Goal: Check status: Check status

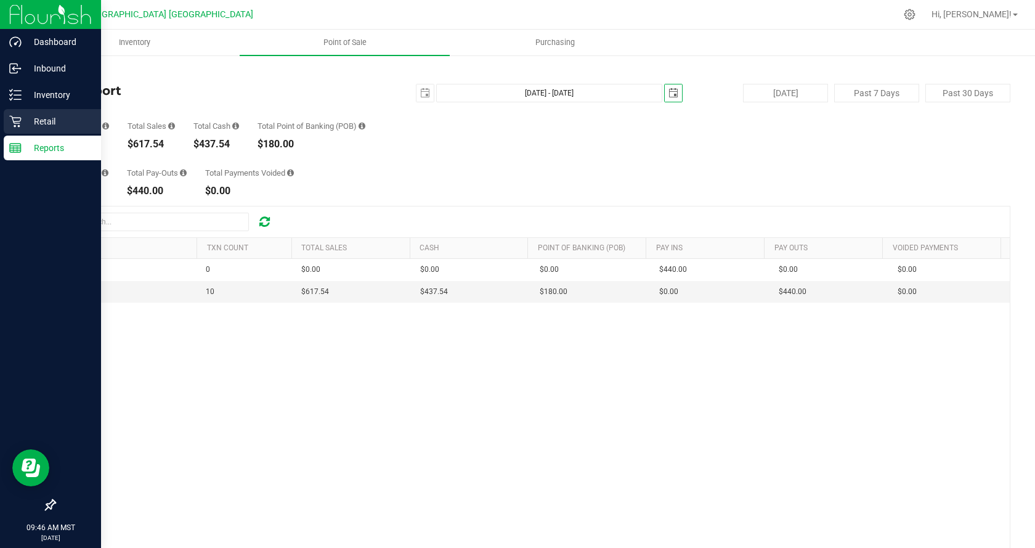
click at [20, 115] on icon at bounding box center [15, 121] width 12 height 12
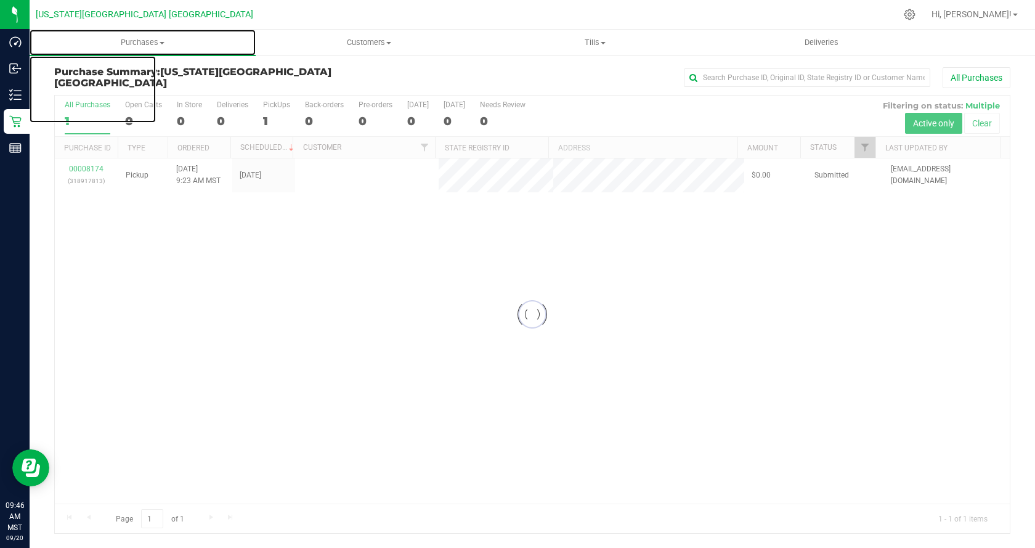
click at [141, 38] on span "Purchases" at bounding box center [143, 42] width 226 height 11
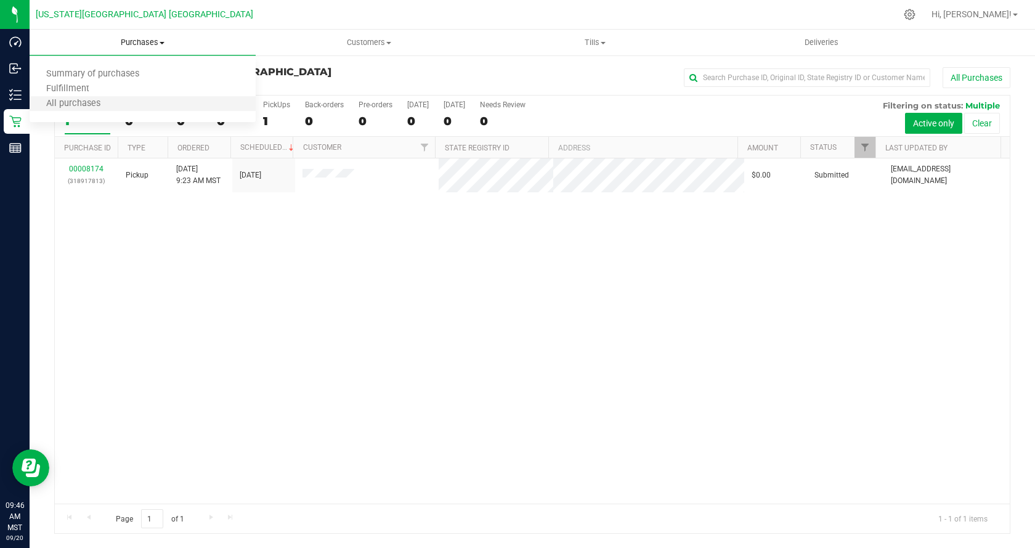
click at [168, 100] on li "All purchases" at bounding box center [143, 104] width 226 height 15
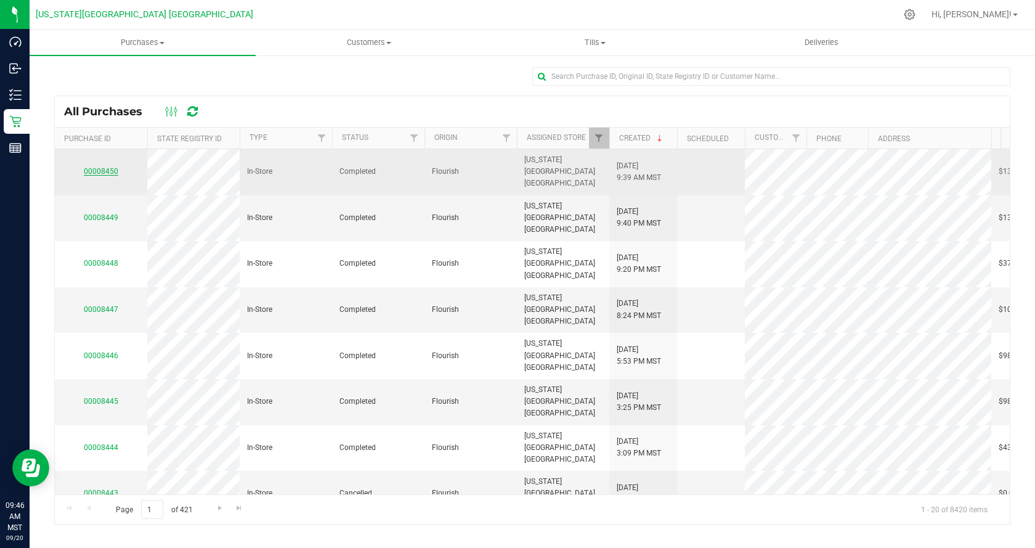
click at [88, 167] on link "00008450" at bounding box center [101, 171] width 35 height 9
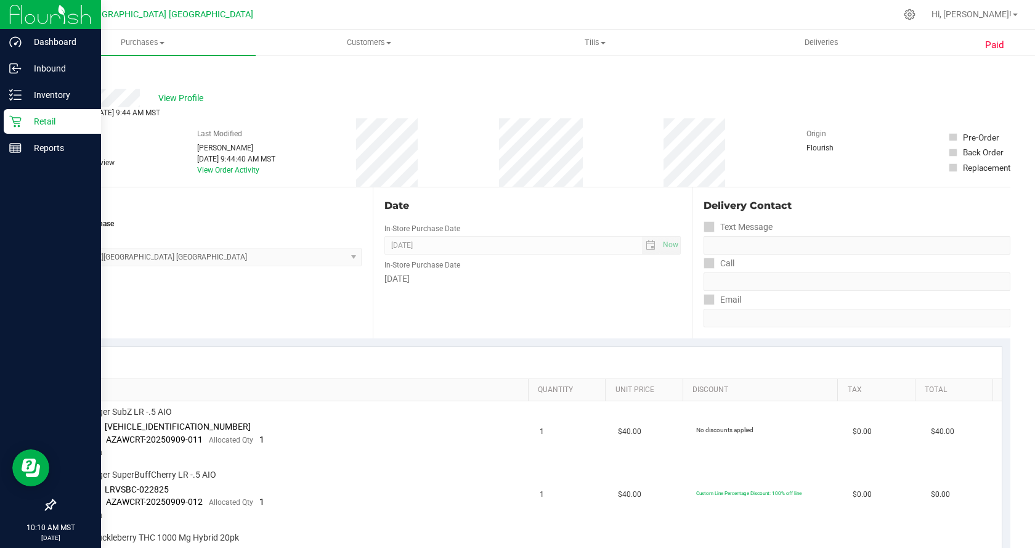
click at [47, 121] on p "Retail" at bounding box center [59, 121] width 74 height 15
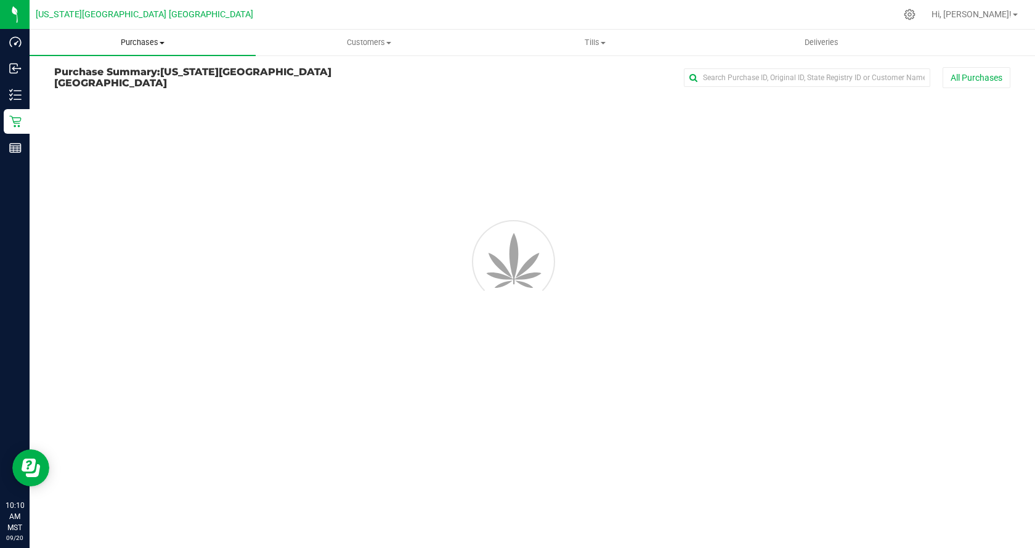
click at [155, 44] on span "Purchases" at bounding box center [143, 42] width 226 height 11
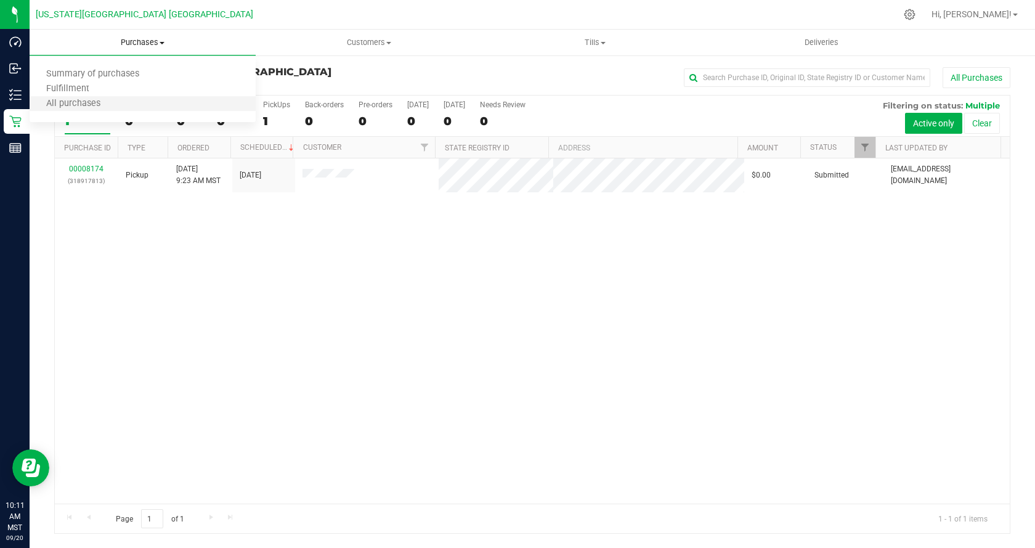
click at [149, 108] on li "All purchases" at bounding box center [143, 104] width 226 height 15
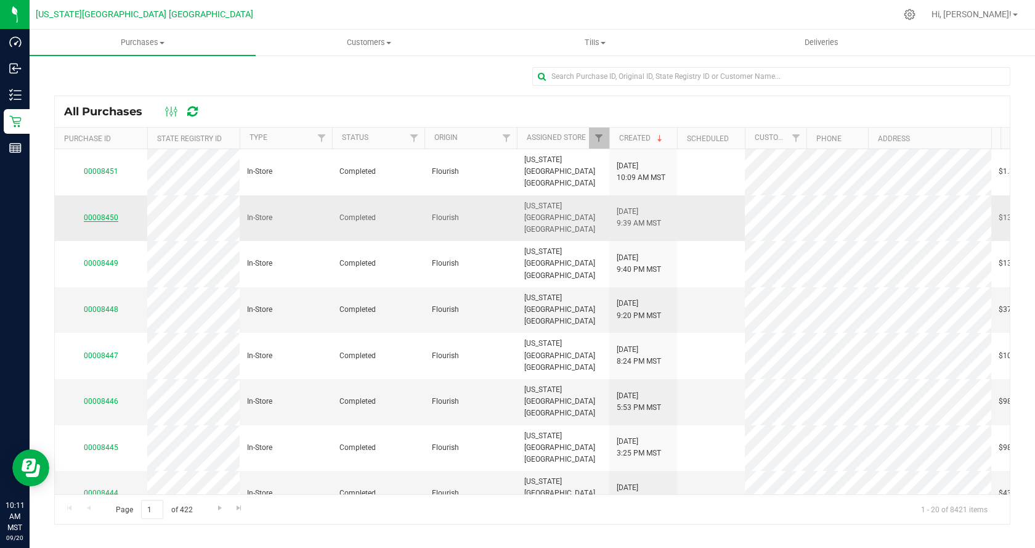
click at [108, 213] on link "00008450" at bounding box center [101, 217] width 35 height 9
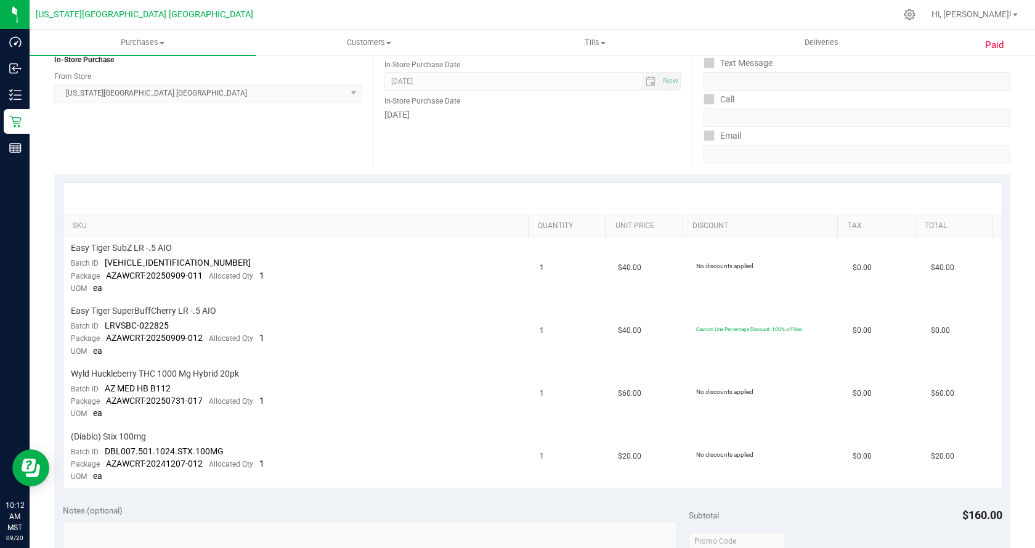
scroll to position [185, 0]
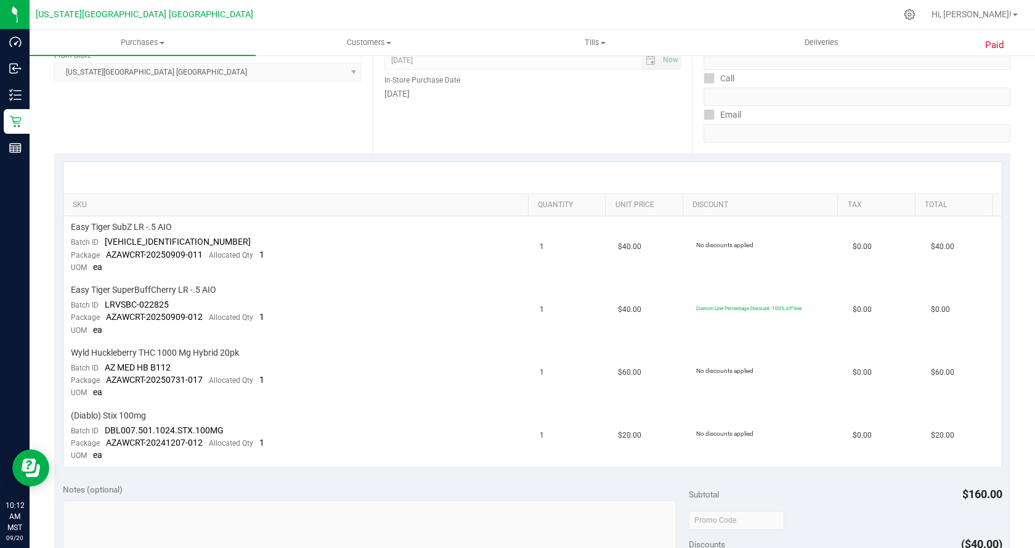
drag, startPoint x: 801, startPoint y: 87, endPoint x: 599, endPoint y: 182, distance: 222.8
click at [599, 182] on div at bounding box center [532, 177] width 939 height 31
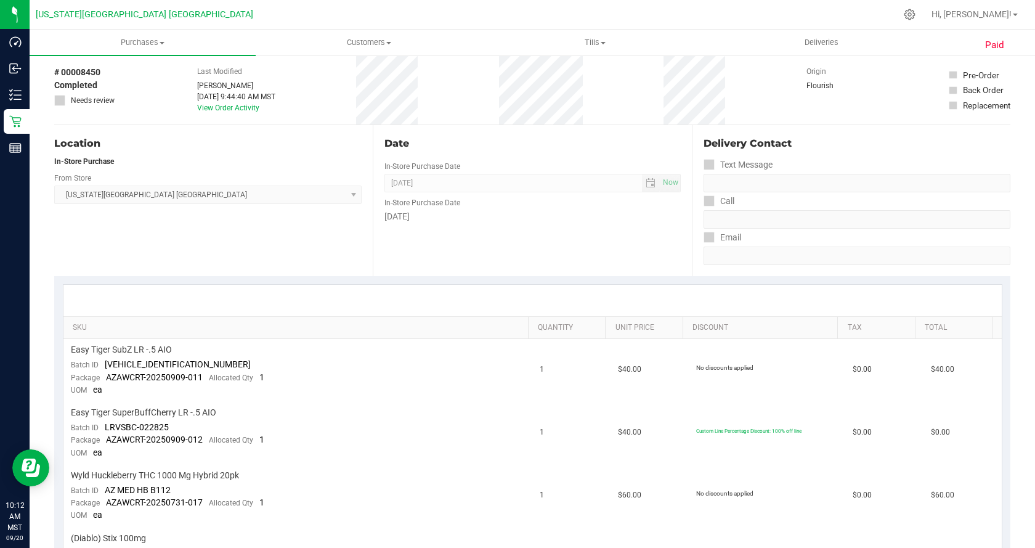
scroll to position [0, 0]
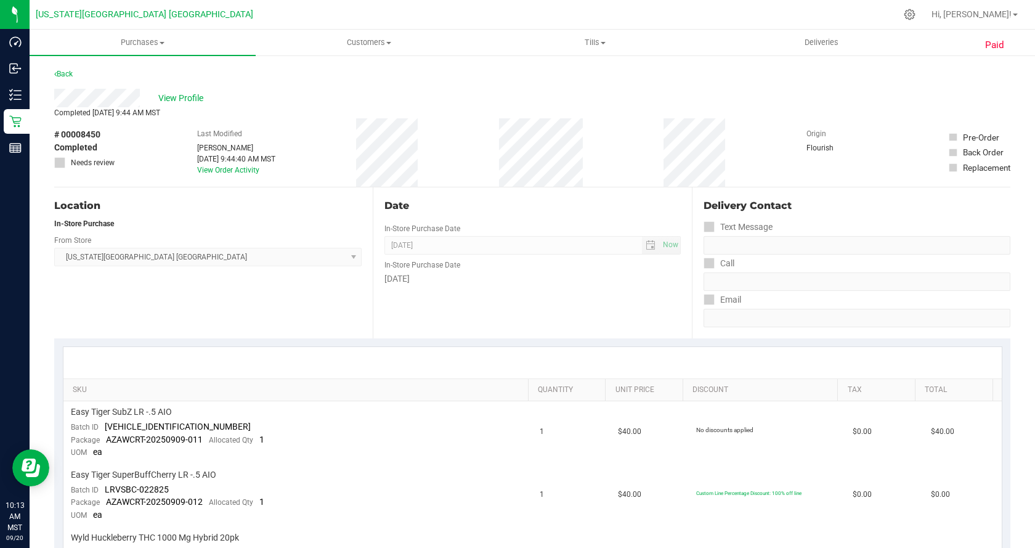
click at [313, 97] on div "View Profile" at bounding box center [532, 98] width 956 height 18
click at [64, 75] on link "Back" at bounding box center [63, 74] width 18 height 9
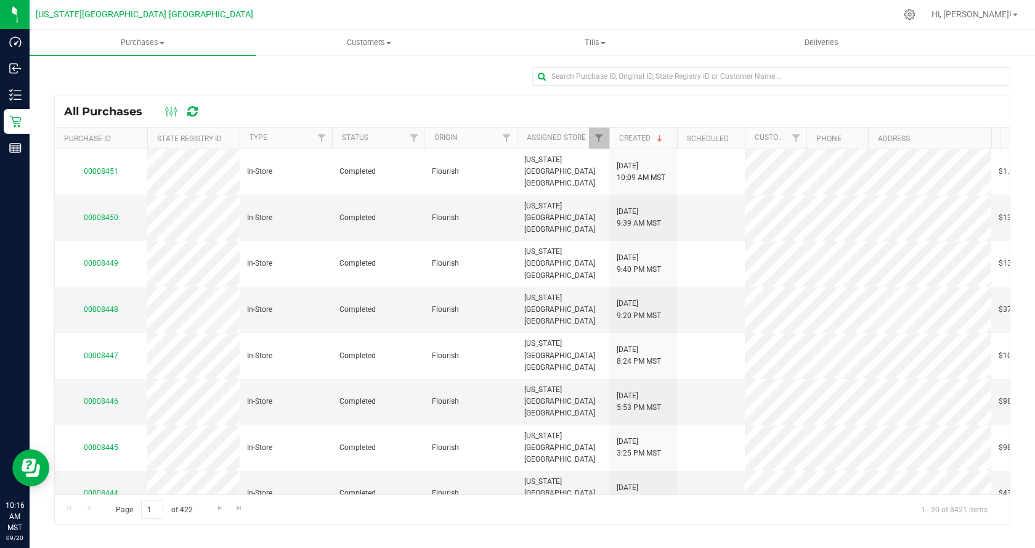
click at [828, 102] on div "All Purchases" at bounding box center [532, 111] width 955 height 31
